Goal: Find specific page/section: Find specific page/section

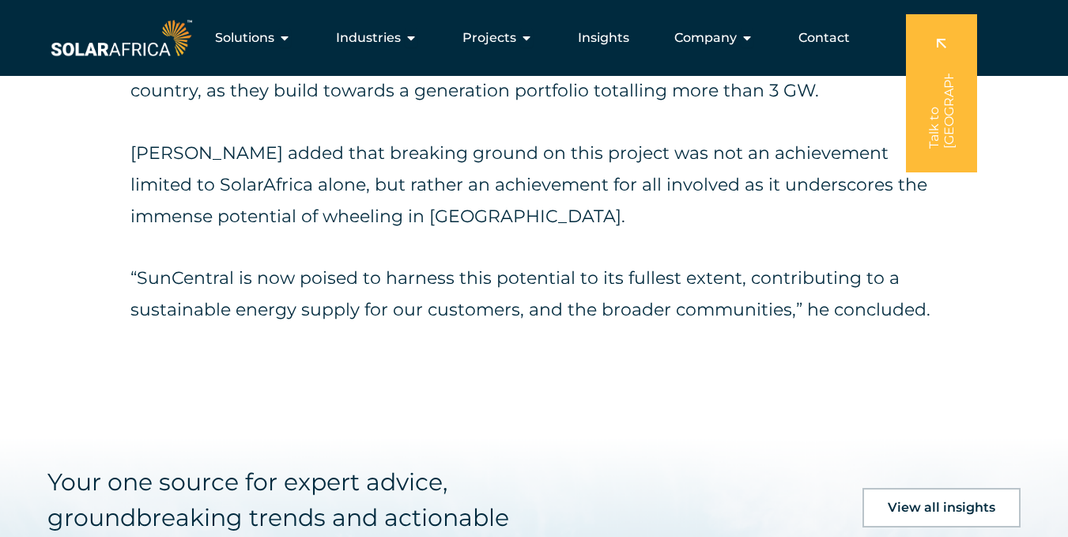
scroll to position [4030, 0]
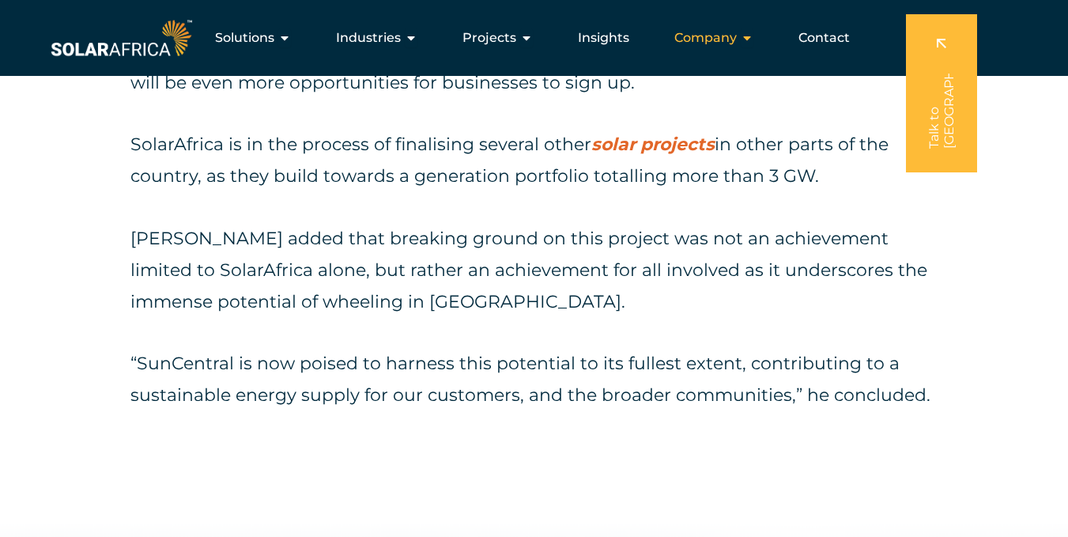
click at [747, 47] on button "Close Company Open Company" at bounding box center [746, 37] width 13 height 19
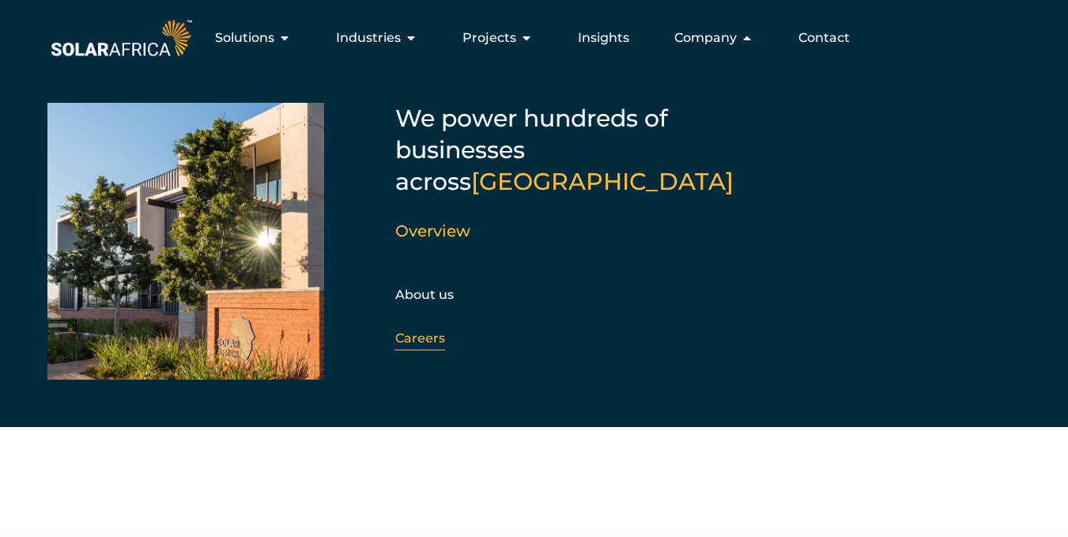
click at [421, 330] on link "Careers" at bounding box center [420, 337] width 50 height 15
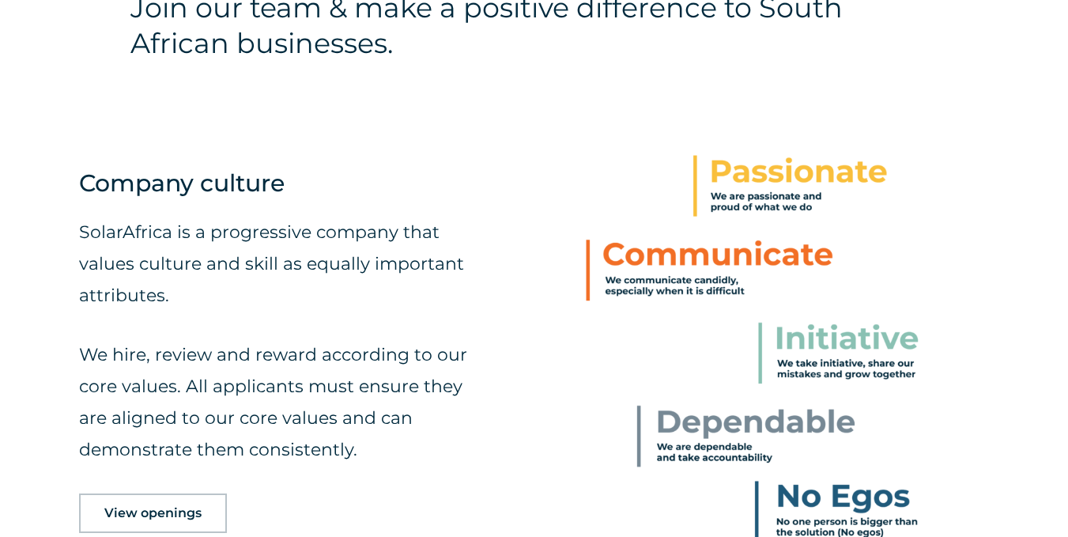
scroll to position [742, 0]
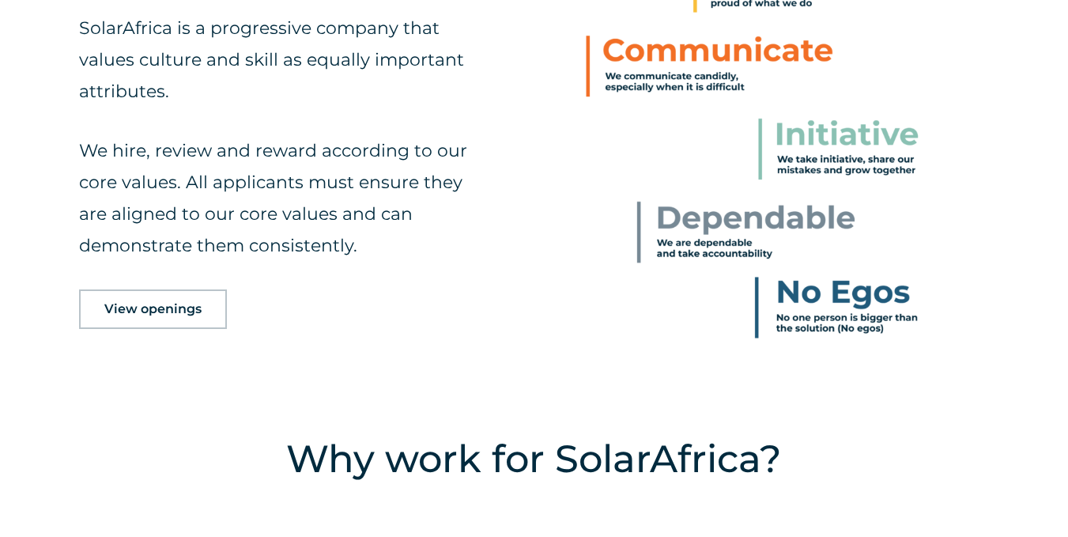
click at [198, 307] on span "View openings" at bounding box center [152, 309] width 97 height 13
